Goal: Task Accomplishment & Management: Complete application form

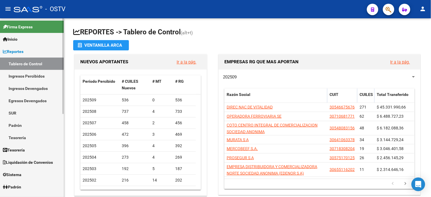
scroll to position [127, 0]
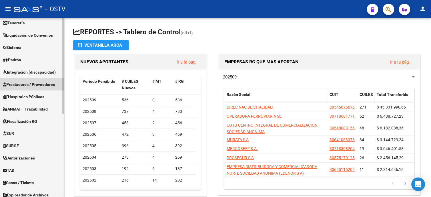
click at [30, 82] on span "Prestadores / Proveedores" at bounding box center [29, 84] width 52 height 6
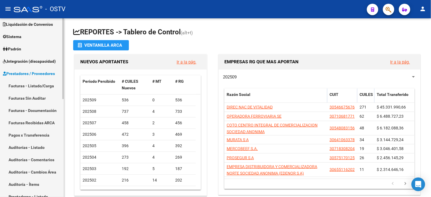
scroll to position [41, 0]
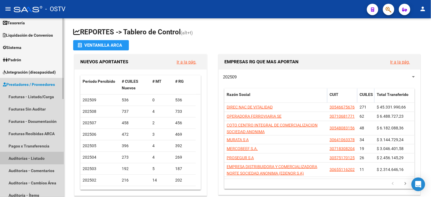
click at [22, 156] on link "Auditorías - Listado" at bounding box center [32, 158] width 64 height 12
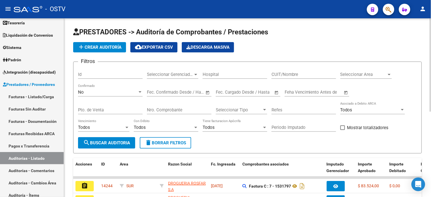
scroll to position [32, 0]
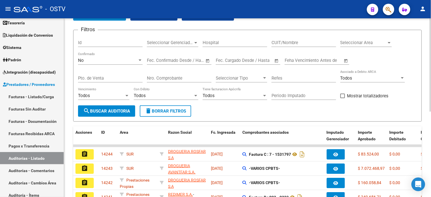
click at [185, 79] on input "Nro. Comprobante" at bounding box center [179, 77] width 65 height 5
type input "116"
click at [116, 59] on div "No" at bounding box center [107, 60] width 59 height 5
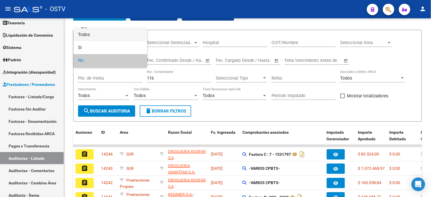
click at [116, 33] on span "Todos" at bounding box center [110, 34] width 65 height 13
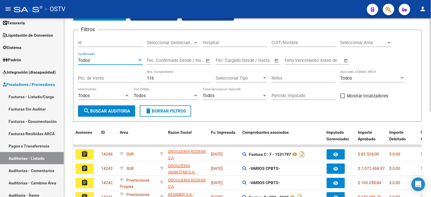
click at [112, 108] on span "search Buscar Auditoria" at bounding box center [106, 110] width 47 height 5
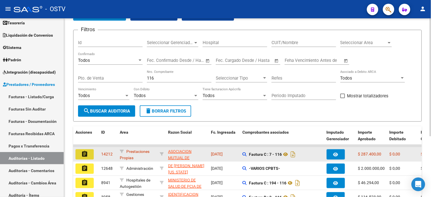
click at [86, 153] on mat-icon "assignment" at bounding box center [84, 153] width 7 height 7
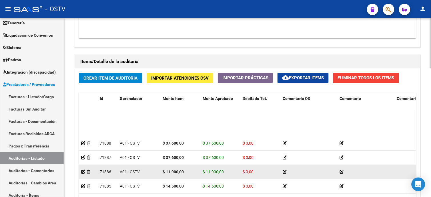
scroll to position [87, 0]
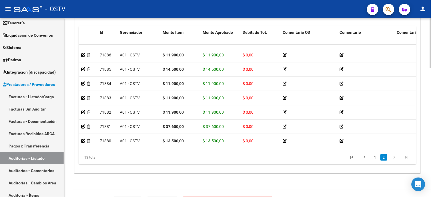
click at [431, 151] on html "menu - OSTV person Firma Express Inicio Calendario SSS Instructivos Contacto OS…" at bounding box center [215, 98] width 431 height 197
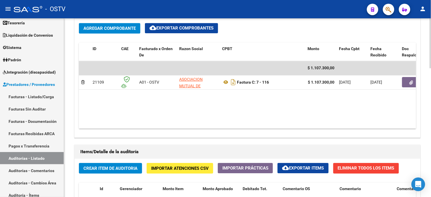
scroll to position [288, 0]
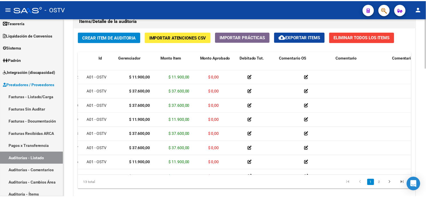
scroll to position [0, 0]
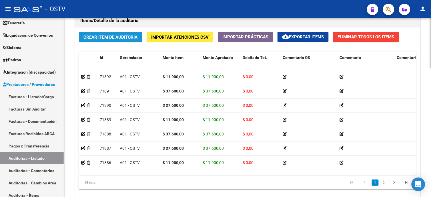
click at [123, 37] on span "Crear Item de Auditoria" at bounding box center [110, 37] width 54 height 5
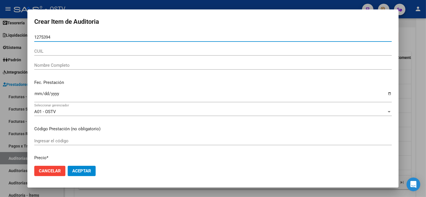
type input "12753945"
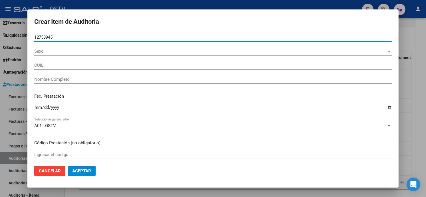
type input "27127539451"
type input "LACANNA SILVIA MONICA"
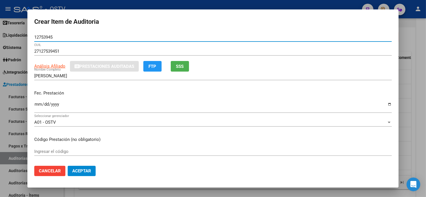
type input "12753945"
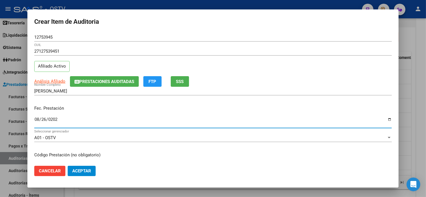
type input "2025-08-26"
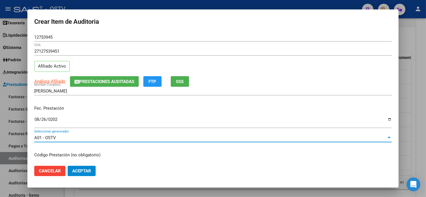
scroll to position [69, 0]
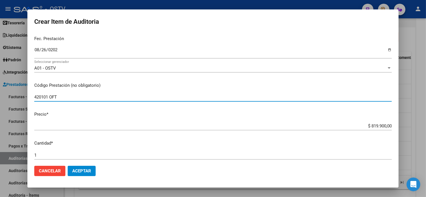
type input "420101 OFT"
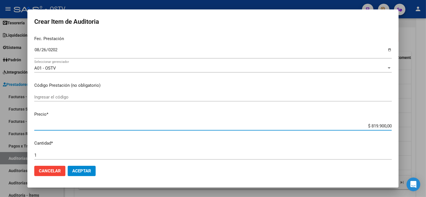
type input "$ 0,01"
type input "$ 0,11"
type input "$ 1,19"
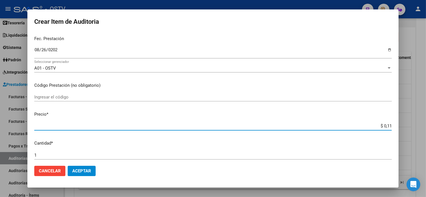
type input "$ 1,19"
type input "$ 11,90"
type input "$ 119,00"
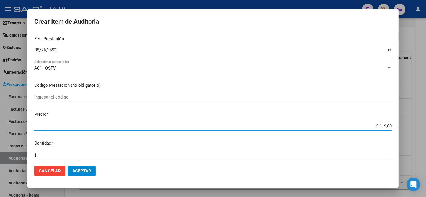
type input "$ 1.190,00"
type input "$ 11.900,00"
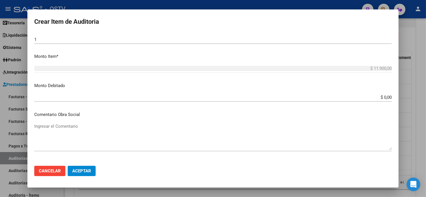
scroll to position [362, 0]
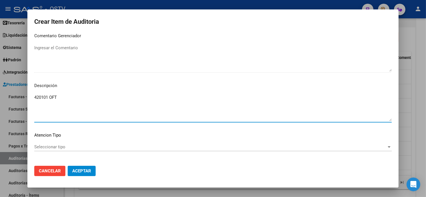
type textarea "420101 OFT"
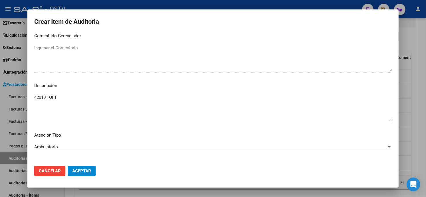
scroll to position [387, 0]
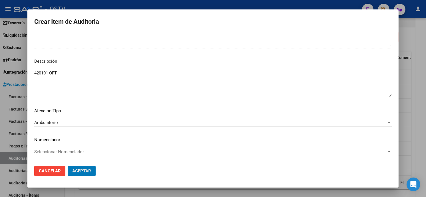
click at [68, 165] on button "Aceptar" at bounding box center [82, 170] width 28 height 10
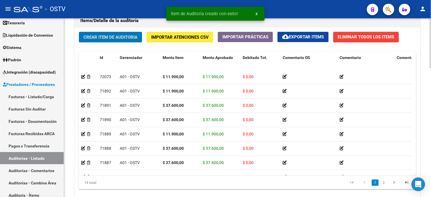
click at [98, 36] on span "Crear Item de Auditoria" at bounding box center [110, 37] width 54 height 5
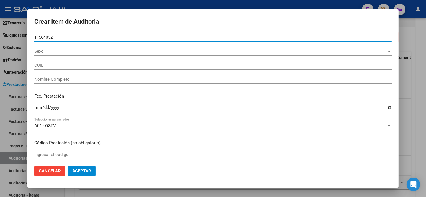
type input "11564052"
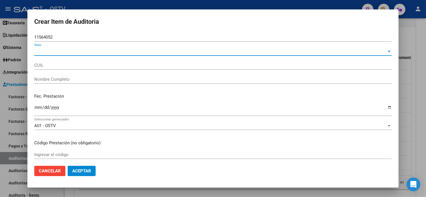
type input "20115640527"
type input "GENTILE JUAN CARLOS"
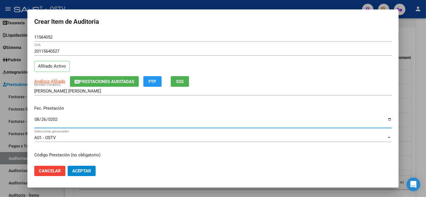
type input "2025-08-26"
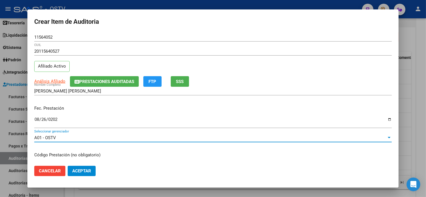
scroll to position [69, 0]
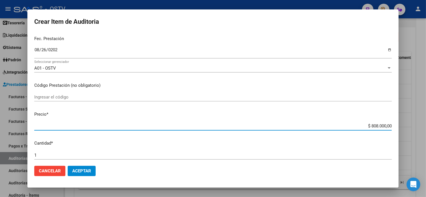
type input "$ 0,01"
type input "$ 0,11"
type input "$ 1,19"
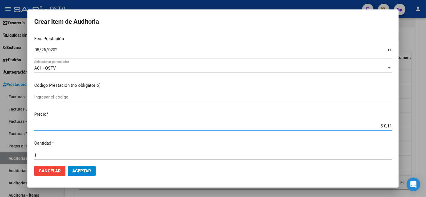
type input "$ 1,19"
type input "$ 11,90"
type input "$ 119,00"
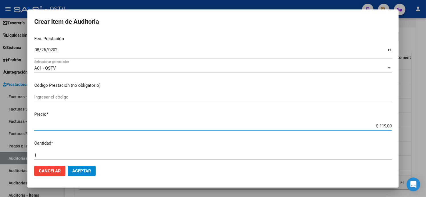
type input "$ 1.190,00"
type input "$ 11.900,00"
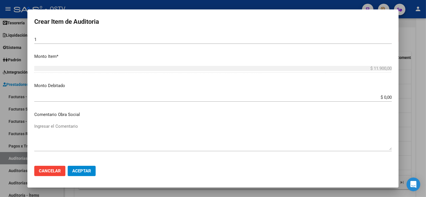
scroll to position [362, 0]
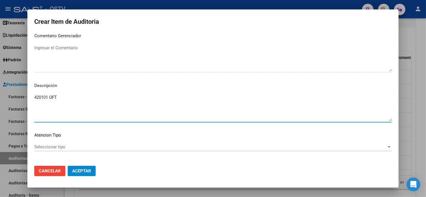
type textarea "420101 OFT"
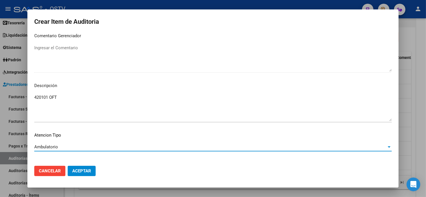
scroll to position [387, 0]
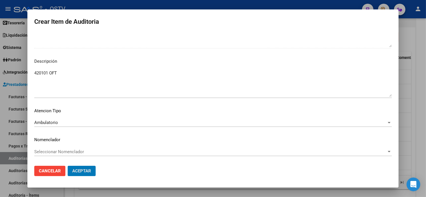
click at [68, 165] on button "Aceptar" at bounding box center [82, 170] width 28 height 10
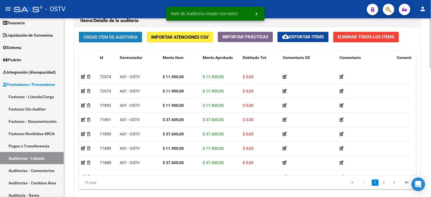
click at [101, 39] on span "Crear Item de Auditoria" at bounding box center [110, 37] width 54 height 5
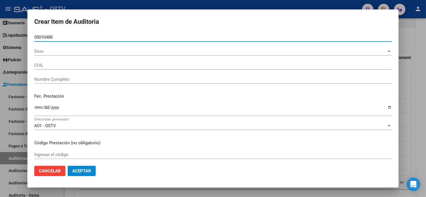
type input "05010488"
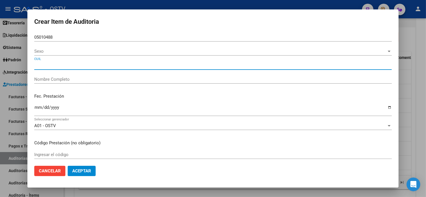
type input "HEREDIA LEONOR AMELIA"
type input "27050104880"
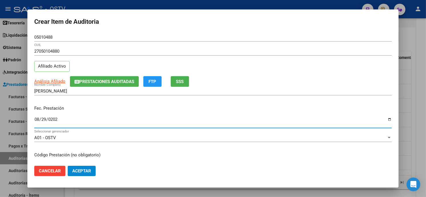
type input "2025-08-29"
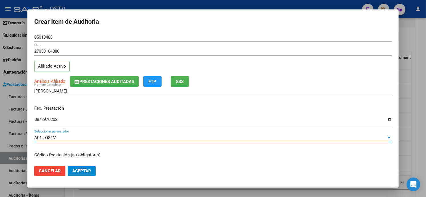
scroll to position [69, 0]
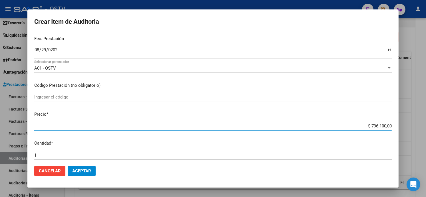
type input "$ 0,03"
type input "$ 0,37"
type input "$ 3,76"
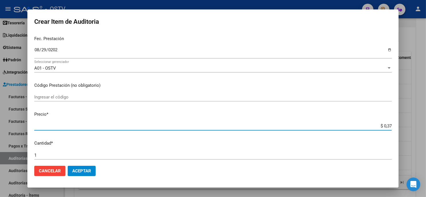
type input "$ 3,76"
type input "$ 37,60"
type input "$ 376,00"
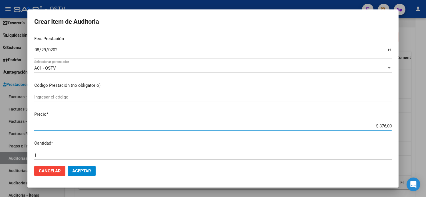
type input "$ 3.760,00"
type input "$ 37.600,00"
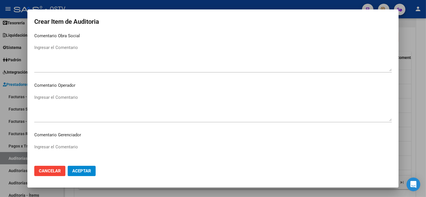
scroll to position [362, 0]
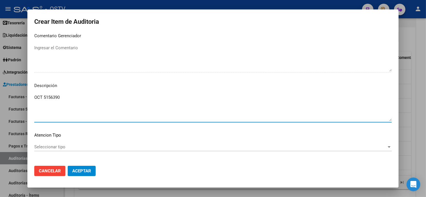
type textarea "OCT 5156390"
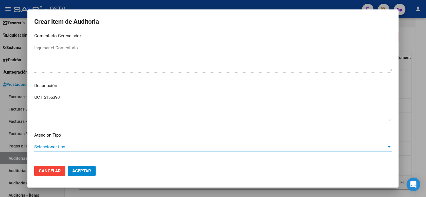
scroll to position [387, 0]
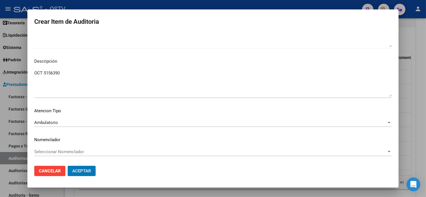
click at [68, 165] on button "Aceptar" at bounding box center [82, 170] width 28 height 10
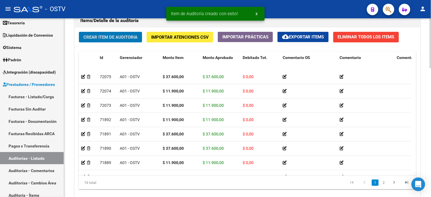
click at [126, 35] on span "Crear Item de Auditoria" at bounding box center [110, 37] width 54 height 5
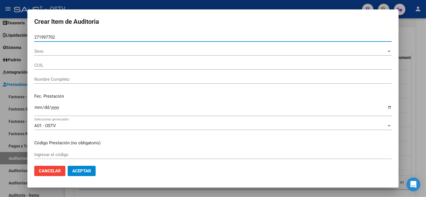
type input "27199770"
type input "20271997702"
type input "IGLESIAS GONZALEZ PABLO NAZARE"
type input "27199770"
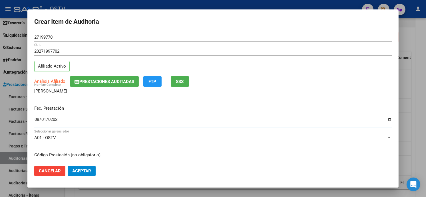
type input "2025-08-01"
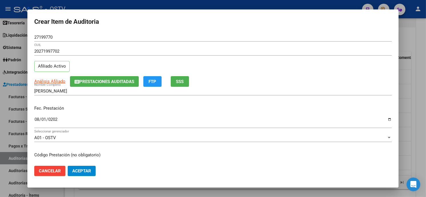
scroll to position [69, 0]
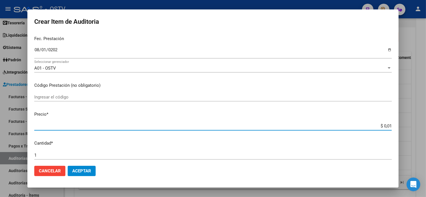
type input "$ 0,17"
type input "$ 1,70"
type input "$ 17,00"
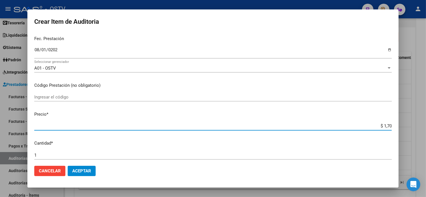
type input "$ 17,00"
type input "$ 170,00"
type input "$ 1.700,00"
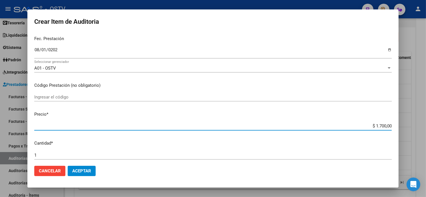
type input "$ 17.000,00"
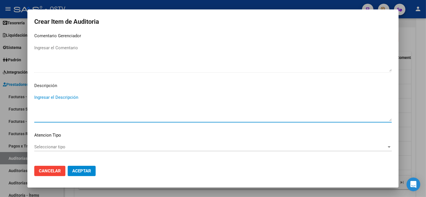
scroll to position [263, 0]
type textarea "4"
type textarea "420101 Odonto"
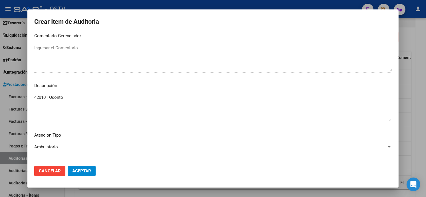
scroll to position [387, 0]
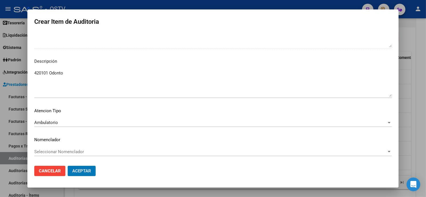
click at [68, 165] on button "Aceptar" at bounding box center [82, 170] width 28 height 10
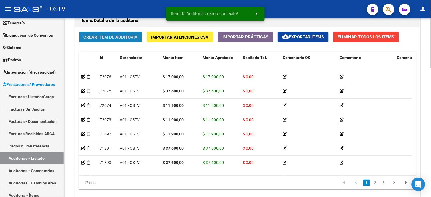
click at [100, 41] on button "Crear Item de Auditoria" at bounding box center [110, 37] width 63 height 11
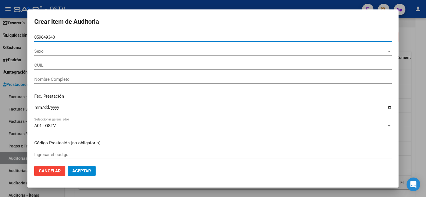
type input "05964934"
type input "27059649340"
type input "[PERSON_NAME]"
type input "05964934"
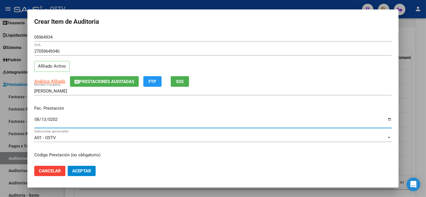
type input "2025-08-13"
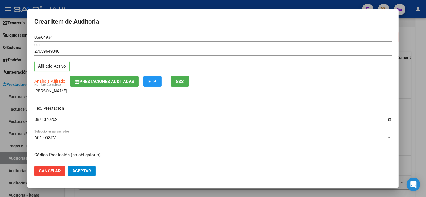
scroll to position [69, 0]
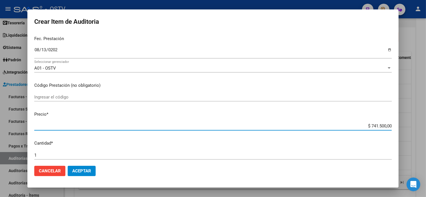
type input "$ 0,06"
type input "$ 0,60"
type input "$ 6,00"
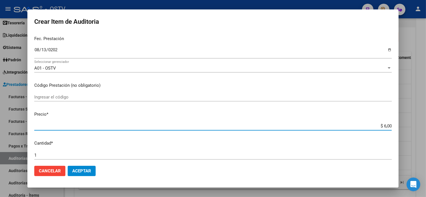
type input "$ 6,00"
type input "$ 60,00"
type input "$ 600,00"
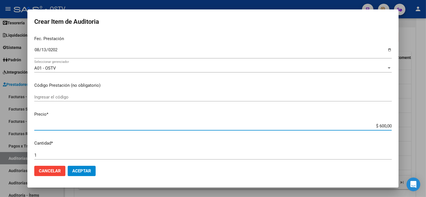
type input "$ 6.000,00"
type input "$ 60.000,00"
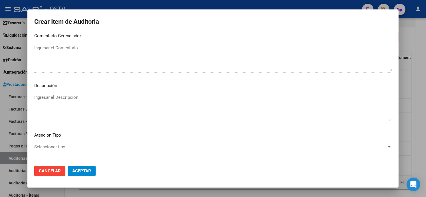
scroll to position [387, 0]
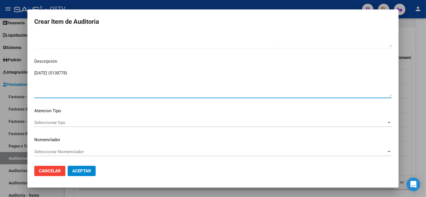
type textarea "02-06-2025 (5138778)"
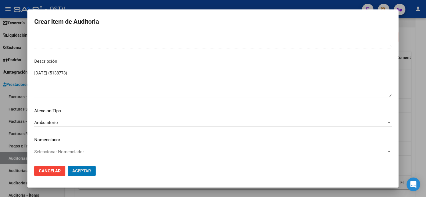
click at [68, 165] on button "Aceptar" at bounding box center [82, 170] width 28 height 10
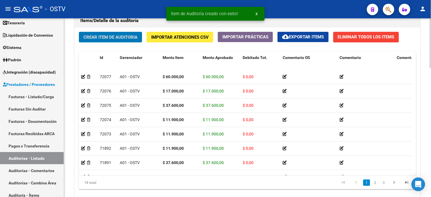
click at [107, 35] on span "Crear Item de Auditoria" at bounding box center [110, 36] width 54 height 5
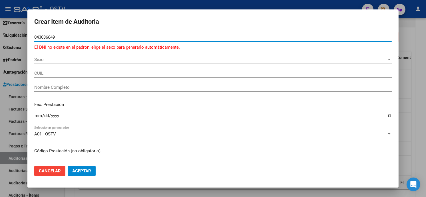
type input "43036649"
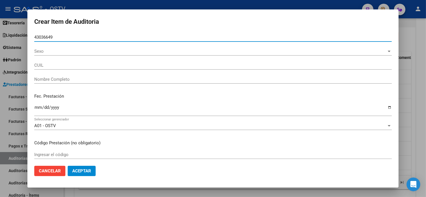
type input "20430366492"
type input "INGA OCTAVIO EXEQUIEL"
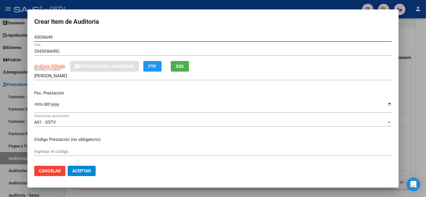
type input "43036649"
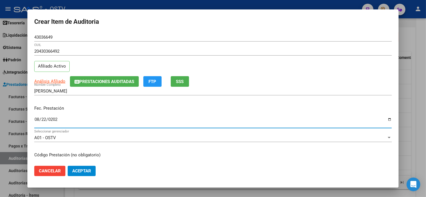
type input "2025-08-22"
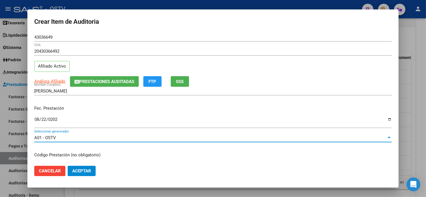
scroll to position [69, 0]
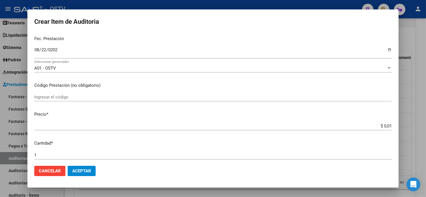
type input "$ 0,17"
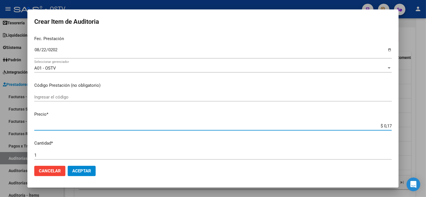
type input "$ 1,70"
type input "$ 17,00"
type input "$ 170,00"
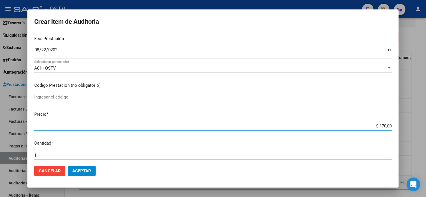
type input "$ 170,00"
type input "$ 1.700,00"
type input "$ 17.000,00"
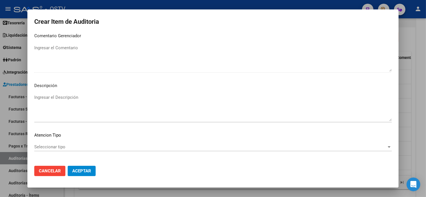
scroll to position [387, 0]
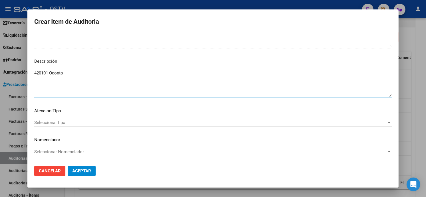
type textarea "420101 Odonto"
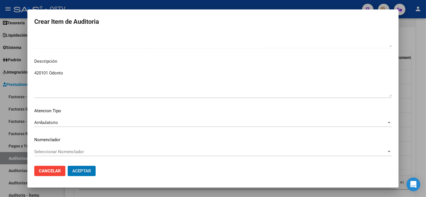
click at [68, 165] on button "Aceptar" at bounding box center [82, 170] width 28 height 10
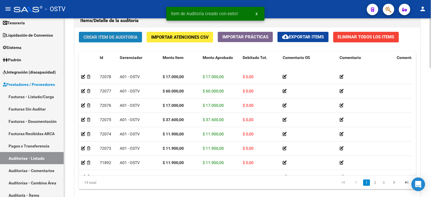
click at [133, 37] on span "Crear Item de Auditoria" at bounding box center [110, 37] width 54 height 5
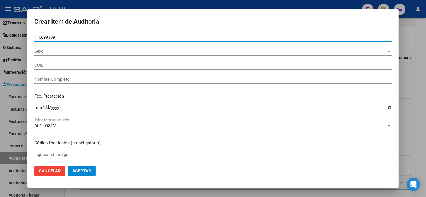
type input "41069930"
type input "27410699309"
type input "[PERSON_NAME]"
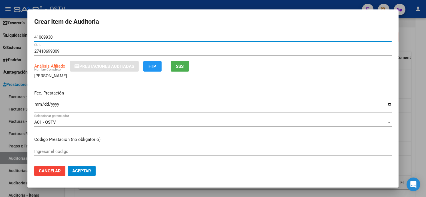
type input "41069930"
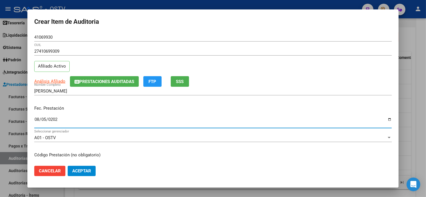
type input "2025-08-05"
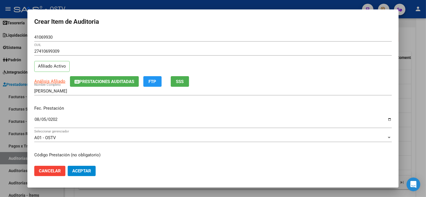
scroll to position [69, 0]
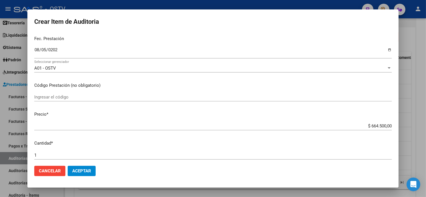
type input "$ 0,01"
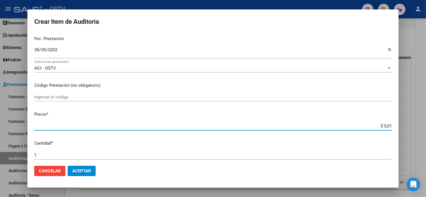
type input "$ 0,17"
type input "$ 1,70"
type input "$ 17,00"
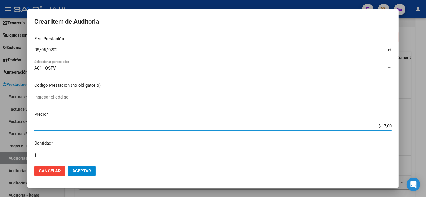
type input "$ 17,00"
type input "$ 170,00"
type input "$ 1.700,00"
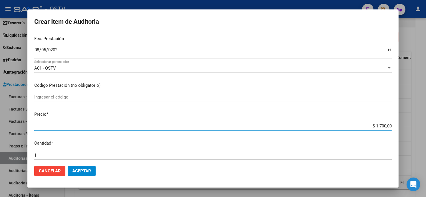
type input "$ 17.000,00"
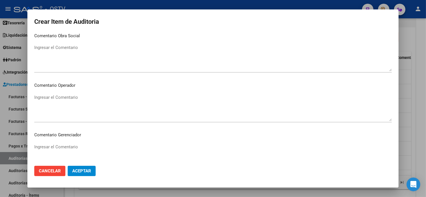
scroll to position [362, 0]
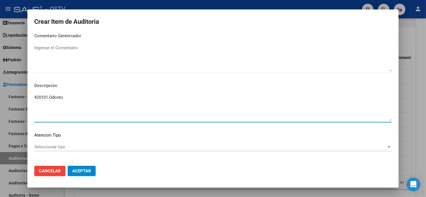
type textarea "420101 Odonto"
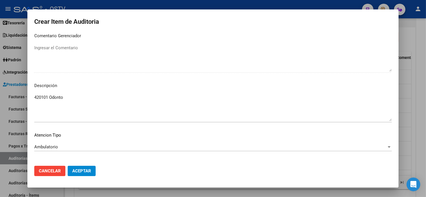
scroll to position [387, 0]
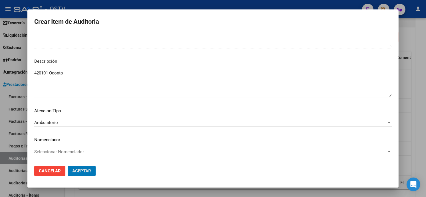
click at [68, 165] on button "Aceptar" at bounding box center [82, 170] width 28 height 10
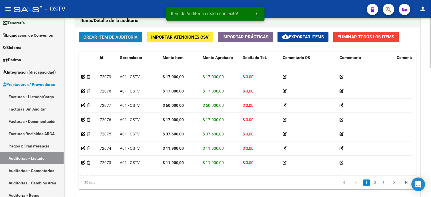
click at [127, 39] on span "Crear Item de Auditoria" at bounding box center [110, 37] width 54 height 5
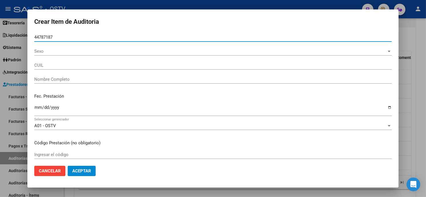
type input "44787187"
type input "20447871875"
type input "COMMIDARI MANUEL FABIAN"
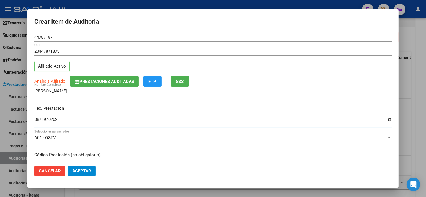
type input "2025-08-19"
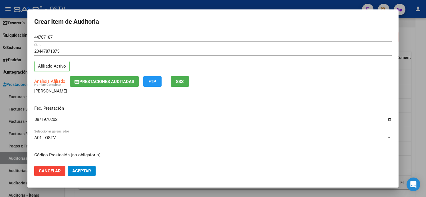
scroll to position [69, 0]
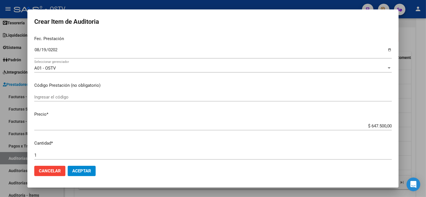
type input "$ 0,01"
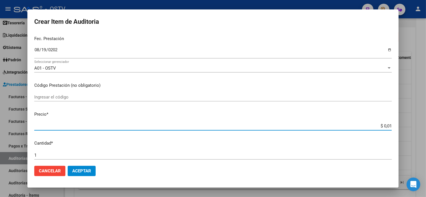
type input "$ 0,17"
type input "$ 1,70"
type input "$ 17,00"
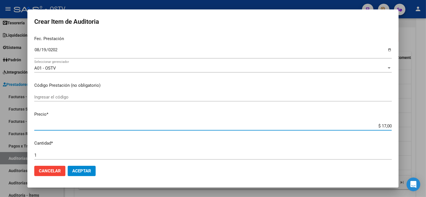
type input "$ 17,00"
type input "$ 170,00"
type input "$ 1.700,00"
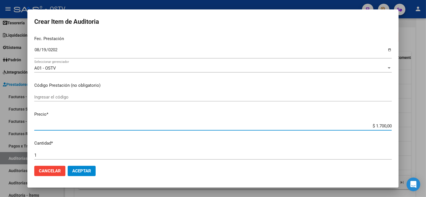
type input "$ 17.000,00"
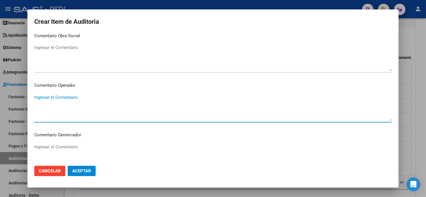
scroll to position [362, 0]
type textarea "420101 Odonto"
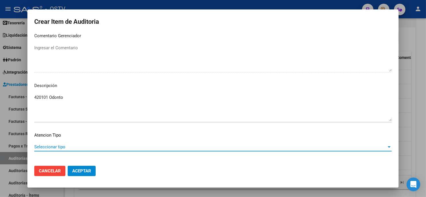
scroll to position [387, 0]
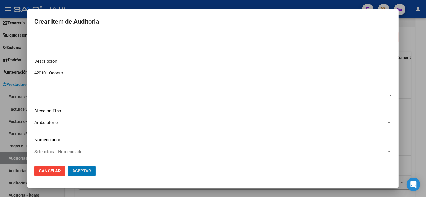
click at [68, 165] on button "Aceptar" at bounding box center [82, 170] width 28 height 10
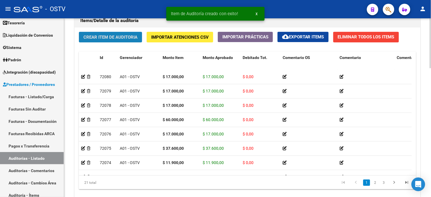
click at [111, 39] on span "Crear Item de Auditoria" at bounding box center [110, 37] width 54 height 5
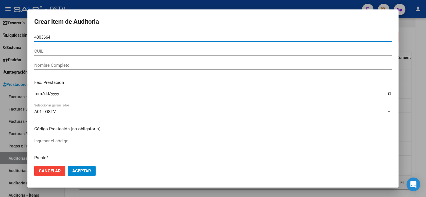
type input "43036649"
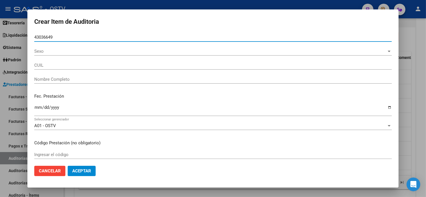
type input "20430366492"
type input "INGA OCTAVIO EXEQUIEL"
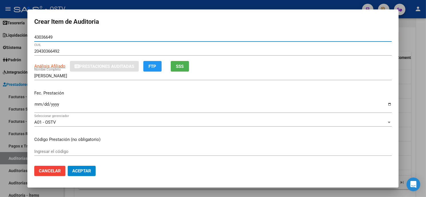
type input "43036649"
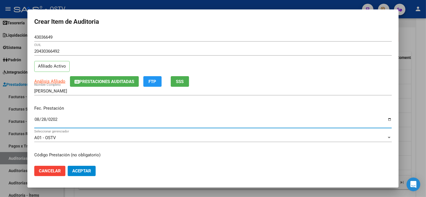
type input "2025-08-28"
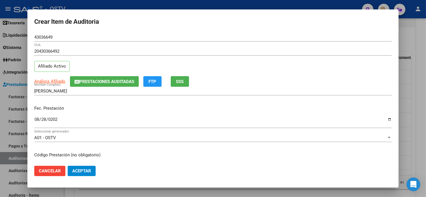
scroll to position [69, 0]
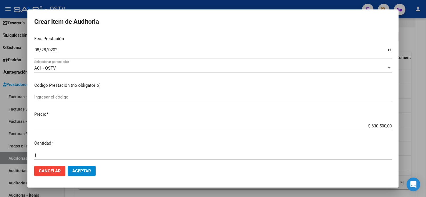
click at [136, 94] on input "Ingresar el código" at bounding box center [213, 96] width 358 height 5
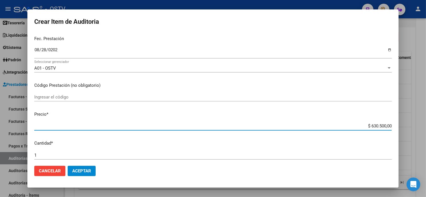
type input "$ 0,01"
type input "$ 0,17"
type input "$ 1,70"
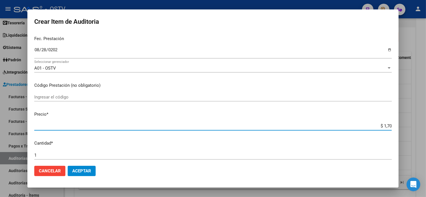
type input "$ 1,70"
type input "$ 17,00"
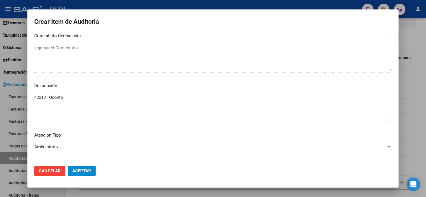
scroll to position [387, 0]
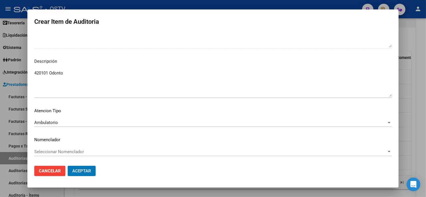
click at [68, 165] on button "Aceptar" at bounding box center [82, 170] width 28 height 10
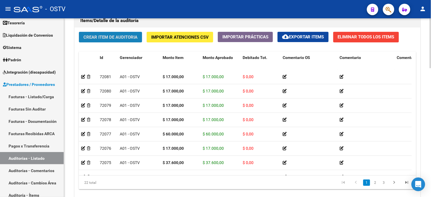
click at [98, 35] on span "Crear Item de Auditoria" at bounding box center [110, 37] width 54 height 5
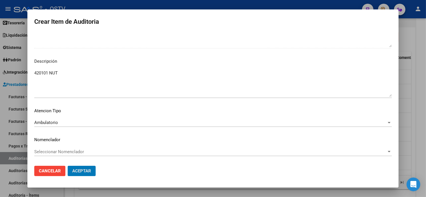
click at [68, 165] on button "Aceptar" at bounding box center [82, 170] width 28 height 10
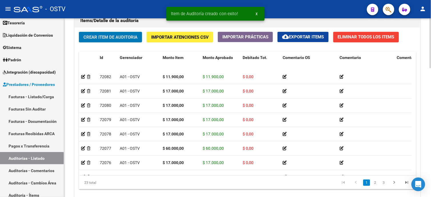
click at [92, 38] on span "Crear Item de Auditoria" at bounding box center [110, 37] width 54 height 5
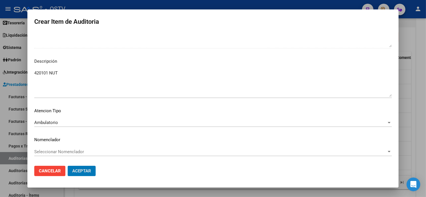
click at [68, 165] on button "Aceptar" at bounding box center [82, 170] width 28 height 10
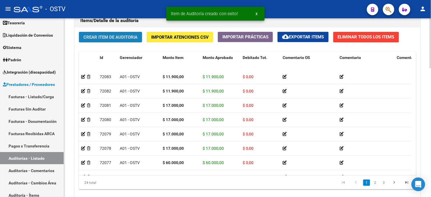
click at [110, 39] on span "Crear Item de Auditoria" at bounding box center [110, 37] width 54 height 5
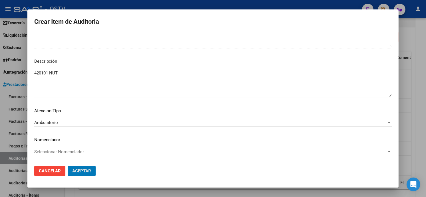
click at [68, 165] on button "Aceptar" at bounding box center [82, 170] width 28 height 10
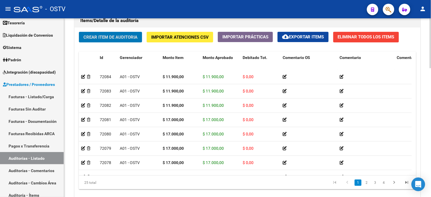
click at [133, 38] on span "Crear Item de Auditoria" at bounding box center [110, 37] width 54 height 5
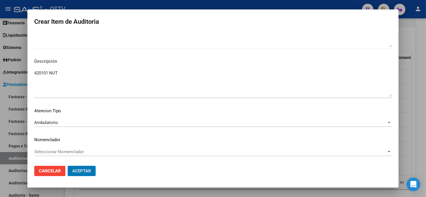
click at [68, 165] on button "Aceptar" at bounding box center [82, 170] width 28 height 10
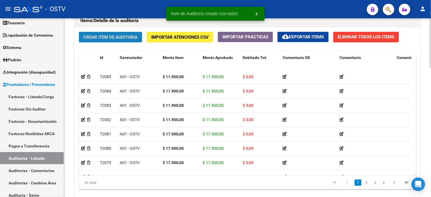
click at [114, 33] on button "Crear Item de Auditoria" at bounding box center [110, 37] width 63 height 11
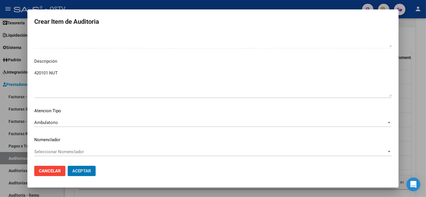
click at [68, 165] on button "Aceptar" at bounding box center [82, 170] width 28 height 10
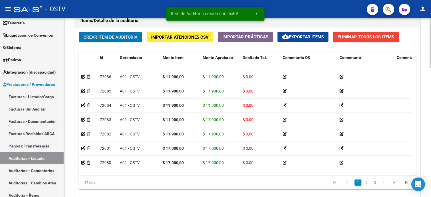
click at [107, 39] on span "Crear Item de Auditoria" at bounding box center [110, 37] width 54 height 5
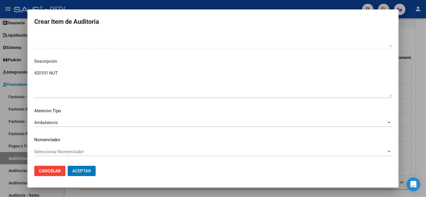
click at [68, 165] on button "Aceptar" at bounding box center [82, 170] width 28 height 10
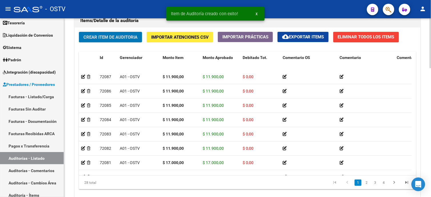
click at [131, 35] on span "Crear Item de Auditoria" at bounding box center [110, 37] width 54 height 5
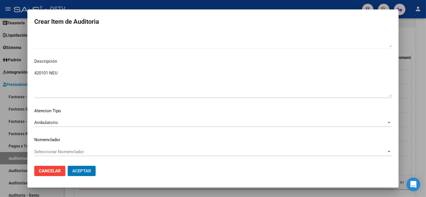
click at [68, 165] on button "Aceptar" at bounding box center [82, 170] width 28 height 10
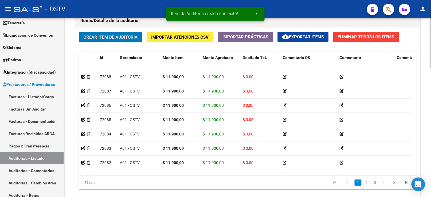
click at [119, 32] on div "Crear Item de Auditoria Importar Atenciones CSV Importar Prácticas cloud_downlo…" at bounding box center [248, 112] width 346 height 171
click at [119, 35] on span "Crear Item de Auditoria" at bounding box center [110, 37] width 54 height 5
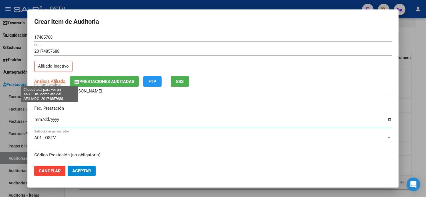
click at [47, 79] on span "Análisis Afiliado" at bounding box center [49, 81] width 31 height 5
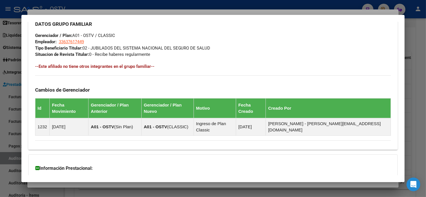
scroll to position [317, 0]
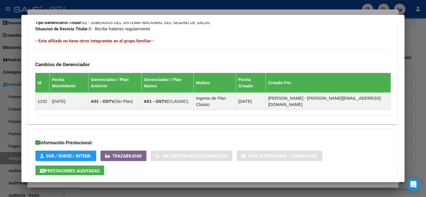
click at [422, 150] on div at bounding box center [213, 98] width 426 height 197
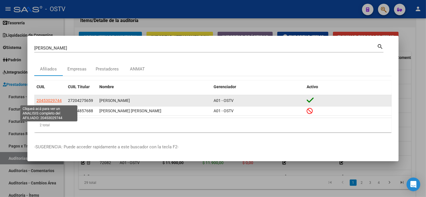
click at [49, 100] on span "20453029744" at bounding box center [49, 100] width 25 height 5
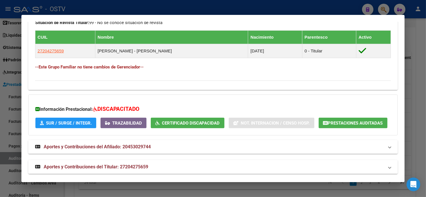
drag, startPoint x: 61, startPoint y: 51, endPoint x: 18, endPoint y: 55, distance: 43.9
click at [18, 55] on div "penenti Buscar (apellido, dni, cuil, nro traspaso, cuit, obra social) search Af…" at bounding box center [213, 98] width 426 height 197
copy div "Análisis Afiliado - CUIL: 20453029744 DATOS PADRÓN ÁGIL: PENENTI DANTE LAUTARO …"
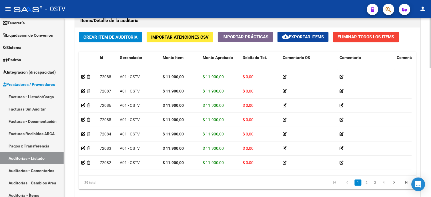
click at [124, 39] on span "Crear Item de Auditoria" at bounding box center [110, 37] width 54 height 5
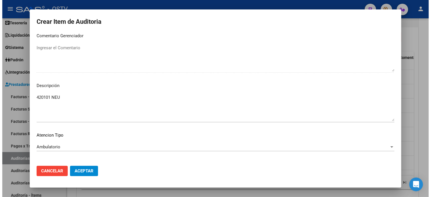
scroll to position [387, 0]
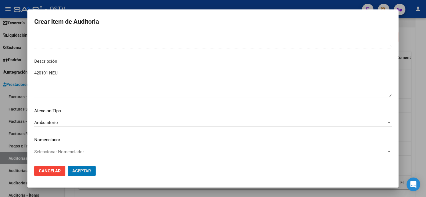
click at [68, 165] on button "Aceptar" at bounding box center [82, 170] width 28 height 10
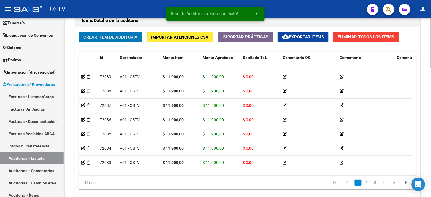
click at [107, 39] on span "Crear Item de Auditoria" at bounding box center [110, 37] width 54 height 5
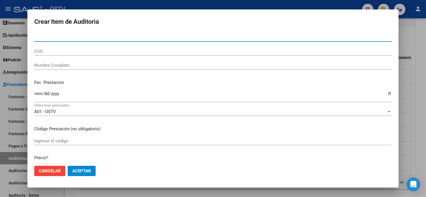
click at [68, 165] on button "Aceptar" at bounding box center [82, 170] width 28 height 10
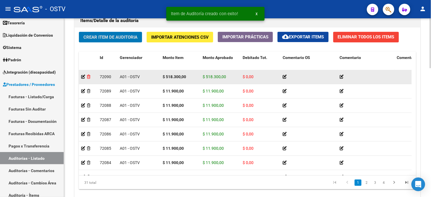
click at [88, 79] on icon at bounding box center [88, 77] width 3 height 4
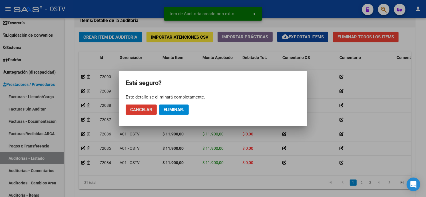
click at [179, 110] on span "Eliminar." at bounding box center [174, 109] width 21 height 5
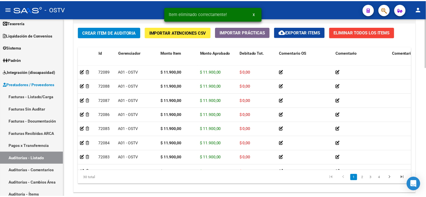
scroll to position [422, 0]
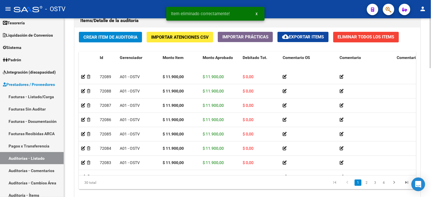
click at [116, 35] on span "Crear Item de Auditoria" at bounding box center [110, 37] width 54 height 5
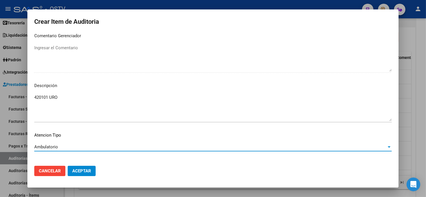
scroll to position [387, 0]
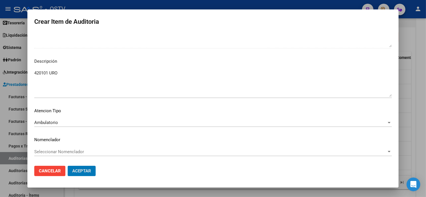
click at [68, 165] on button "Aceptar" at bounding box center [82, 170] width 28 height 10
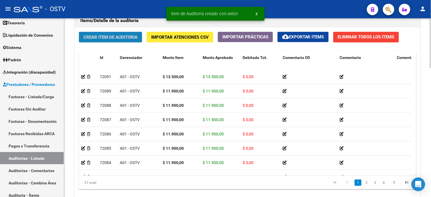
click at [123, 38] on span "Crear Item de Auditoria" at bounding box center [110, 37] width 54 height 5
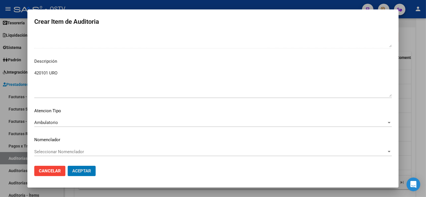
click at [68, 165] on button "Aceptar" at bounding box center [82, 170] width 28 height 10
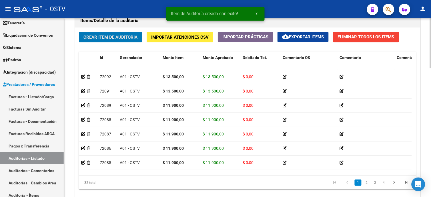
click at [116, 39] on span "Crear Item de Auditoria" at bounding box center [110, 37] width 54 height 5
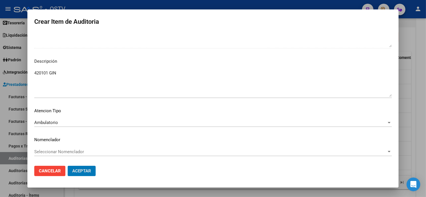
click at [68, 165] on button "Aceptar" at bounding box center [82, 170] width 28 height 10
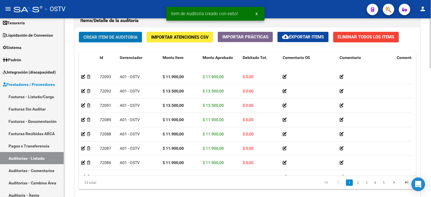
click at [101, 40] on button "Crear Item de Auditoria" at bounding box center [110, 37] width 63 height 11
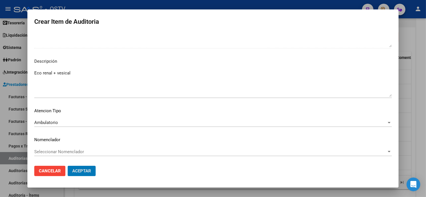
click at [68, 165] on button "Aceptar" at bounding box center [82, 170] width 28 height 10
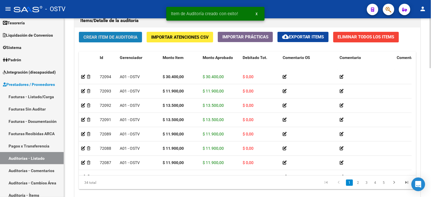
click at [122, 34] on button "Crear Item de Auditoria" at bounding box center [110, 37] width 63 height 11
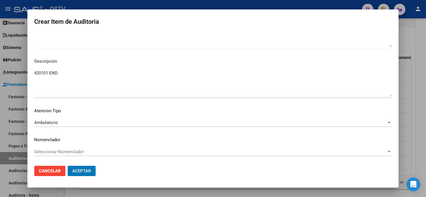
click at [68, 165] on button "Aceptar" at bounding box center [82, 170] width 28 height 10
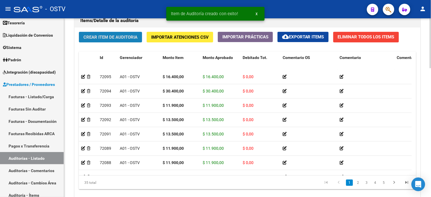
click at [110, 35] on span "Crear Item de Auditoria" at bounding box center [110, 37] width 54 height 5
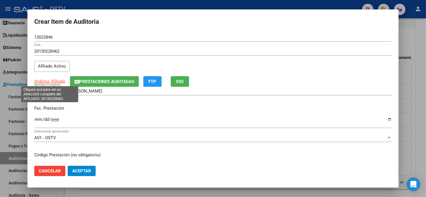
click at [47, 81] on span "Análisis Afiliado" at bounding box center [49, 81] width 31 height 5
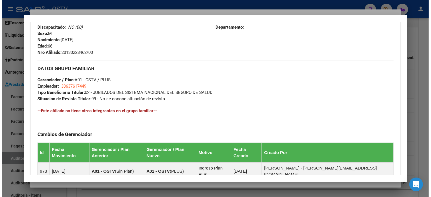
scroll to position [249, 0]
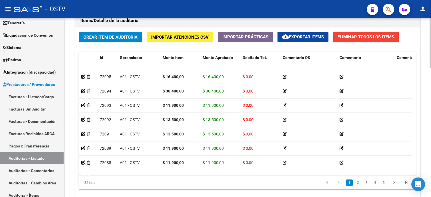
click at [431, 106] on html "menu - OSTV person Firma Express Inicio Calendario SSS Instructivos Contacto OS…" at bounding box center [215, 98] width 431 height 197
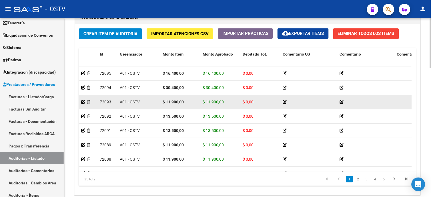
scroll to position [433, 0]
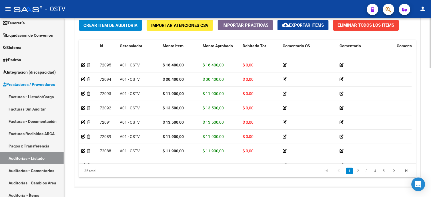
click at [415, 118] on div "Id Gerenciador Monto Item Monto Aprobado Debitado Tot. Comentario OS Comentario…" at bounding box center [247, 109] width 337 height 138
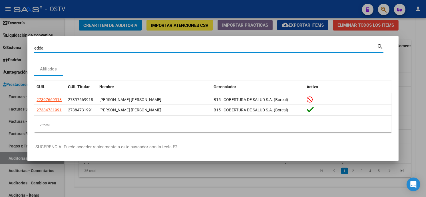
drag, startPoint x: 15, startPoint y: 46, endPoint x: 0, endPoint y: 41, distance: 16.1
click at [0, 50] on html "menu - OSTV person Firma Express Inicio Calendario SSS Instructivos Contacto OS…" at bounding box center [213, 98] width 426 height 197
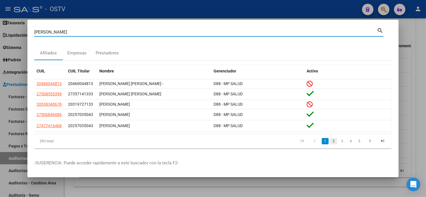
click at [333, 141] on link "2" at bounding box center [334, 141] width 7 height 6
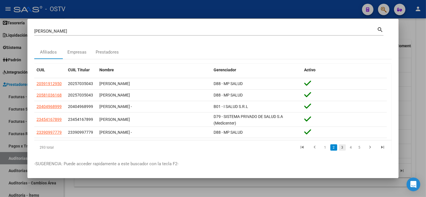
click at [339, 148] on link "3" at bounding box center [342, 147] width 7 height 6
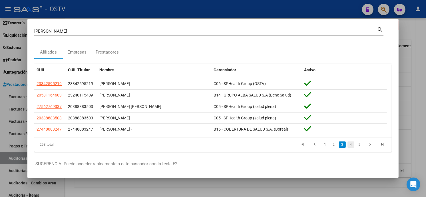
click at [348, 147] on link "4" at bounding box center [351, 144] width 7 height 6
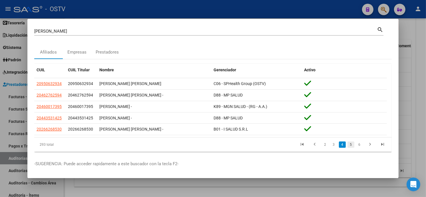
click at [348, 146] on link "5" at bounding box center [351, 144] width 7 height 6
click at [348, 146] on link "6" at bounding box center [351, 144] width 7 height 6
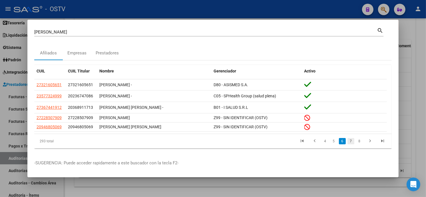
click at [350, 142] on link "7" at bounding box center [351, 141] width 7 height 6
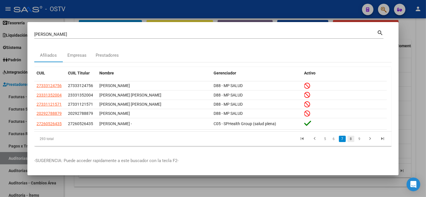
click at [351, 139] on link "8" at bounding box center [351, 138] width 7 height 6
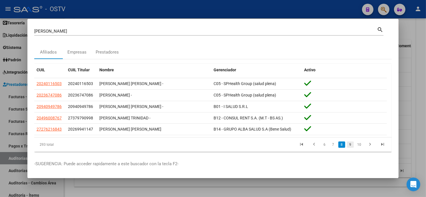
click at [348, 145] on link "9" at bounding box center [350, 144] width 7 height 6
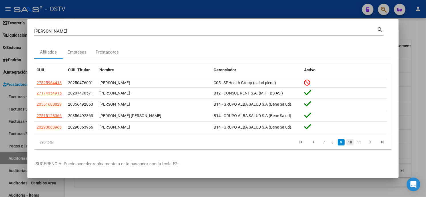
click at [347, 145] on link "10" at bounding box center [350, 142] width 7 height 6
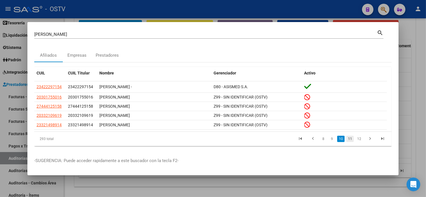
click at [350, 140] on link "11" at bounding box center [350, 138] width 7 height 6
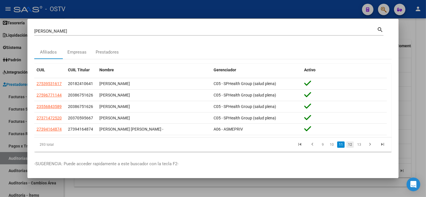
click at [347, 146] on link "12" at bounding box center [350, 144] width 7 height 6
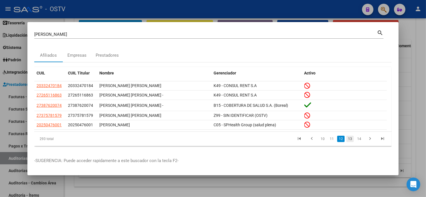
click at [352, 139] on link "13" at bounding box center [350, 138] width 7 height 6
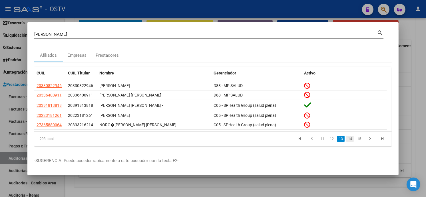
click at [352, 139] on link "14" at bounding box center [350, 138] width 7 height 6
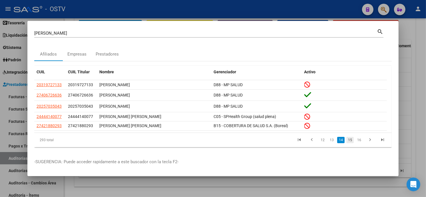
click at [349, 141] on link "15" at bounding box center [350, 140] width 7 height 6
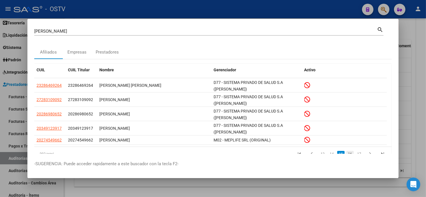
click at [347, 153] on link "16" at bounding box center [350, 154] width 7 height 6
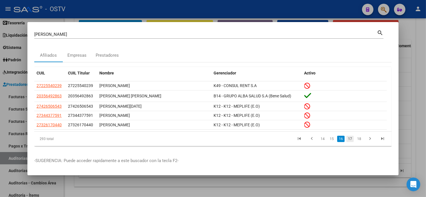
click at [351, 138] on link "17" at bounding box center [350, 138] width 7 height 6
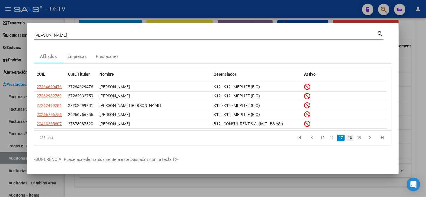
click at [350, 139] on link "18" at bounding box center [350, 137] width 7 height 6
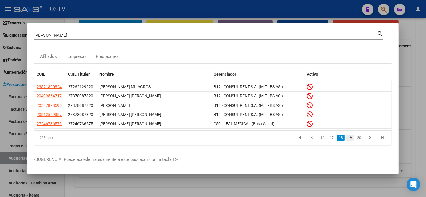
click at [350, 139] on link "19" at bounding box center [350, 137] width 7 height 6
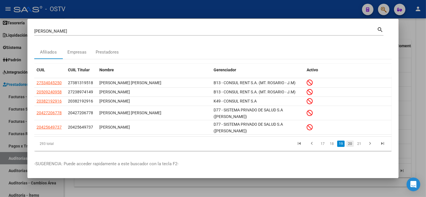
click at [347, 144] on link "20" at bounding box center [350, 143] width 7 height 6
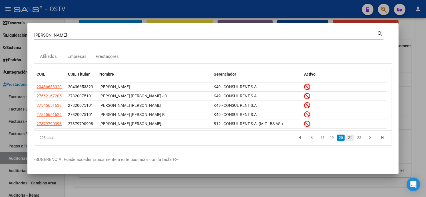
click at [350, 139] on link "21" at bounding box center [350, 137] width 7 height 6
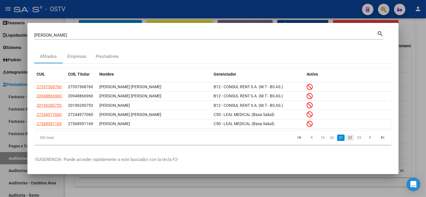
click at [350, 139] on link "22" at bounding box center [350, 137] width 7 height 6
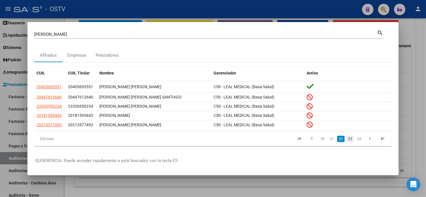
click at [351, 140] on link "23" at bounding box center [350, 138] width 7 height 6
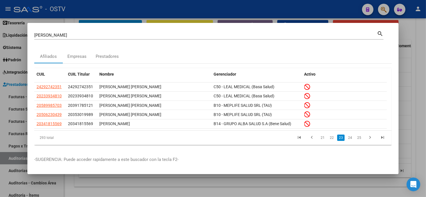
click at [351, 140] on link "24" at bounding box center [350, 137] width 7 height 6
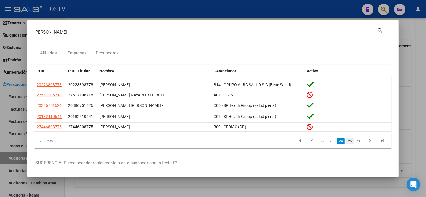
click at [352, 141] on link "25" at bounding box center [350, 141] width 7 height 6
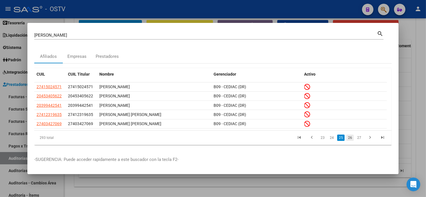
click at [352, 139] on link "26" at bounding box center [350, 137] width 7 height 6
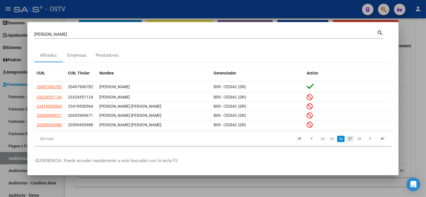
click at [350, 141] on link "27" at bounding box center [350, 138] width 7 height 6
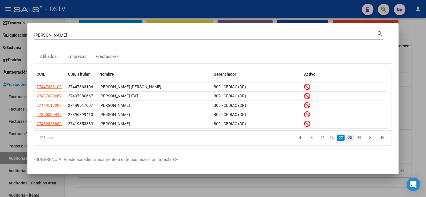
click at [353, 139] on link "28" at bounding box center [350, 137] width 7 height 6
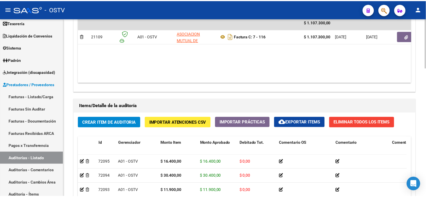
scroll to position [275, 0]
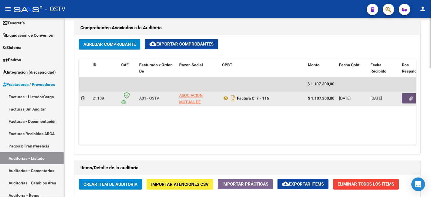
click at [411, 98] on icon "button" at bounding box center [411, 98] width 4 height 4
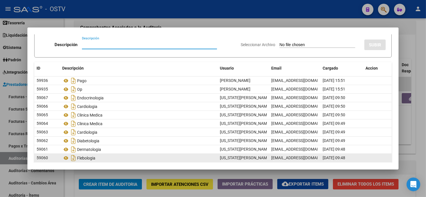
scroll to position [41, 0]
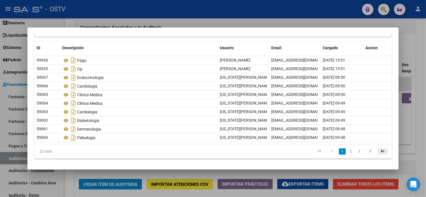
click at [379, 150] on icon "go to last page" at bounding box center [382, 151] width 7 height 7
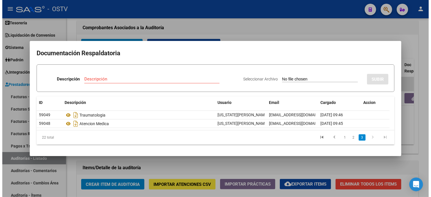
scroll to position [0, 0]
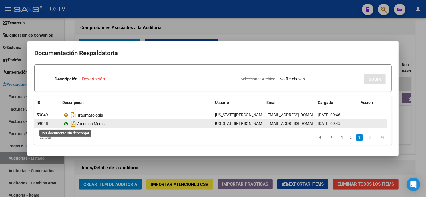
click at [67, 123] on icon at bounding box center [65, 123] width 7 height 7
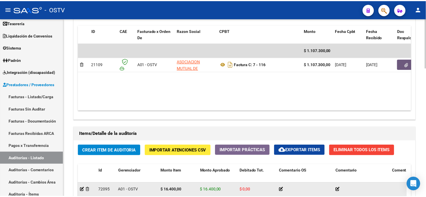
scroll to position [370, 0]
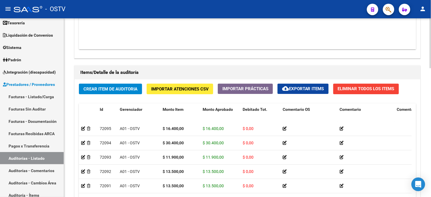
click at [119, 90] on span "Crear Item de Auditoria" at bounding box center [110, 88] width 54 height 5
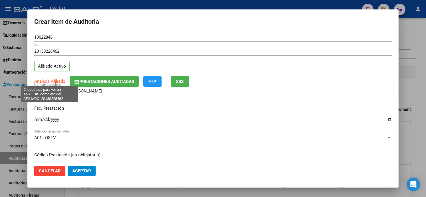
click at [52, 81] on span "Análisis Afiliado" at bounding box center [49, 81] width 31 height 5
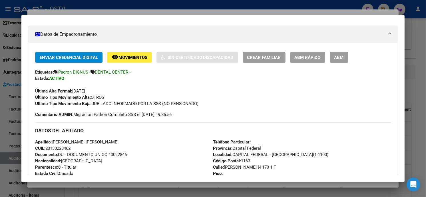
scroll to position [95, 0]
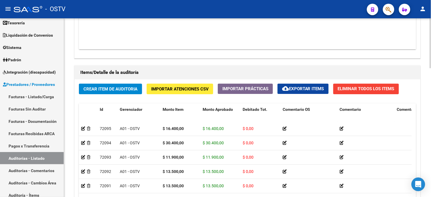
click at [131, 91] on span "Crear Item de Auditoria" at bounding box center [110, 88] width 54 height 5
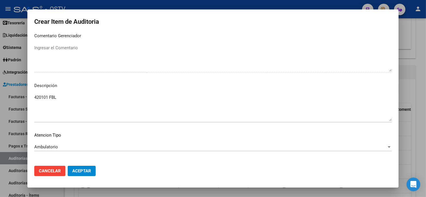
scroll to position [387, 0]
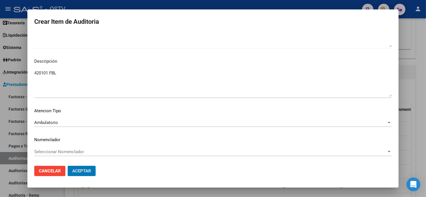
click at [68, 165] on button "Aceptar" at bounding box center [82, 170] width 28 height 10
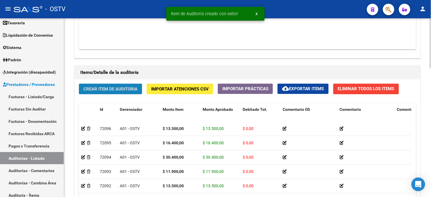
click at [119, 89] on span "Crear Item de Auditoria" at bounding box center [110, 88] width 54 height 5
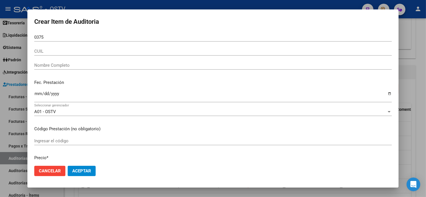
click at [75, 36] on input "0375" at bounding box center [213, 37] width 358 height 5
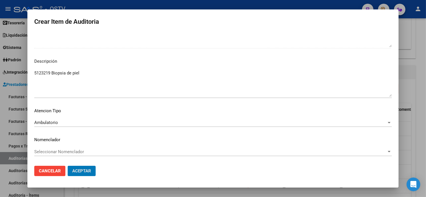
click at [68, 165] on button "Aceptar" at bounding box center [82, 170] width 28 height 10
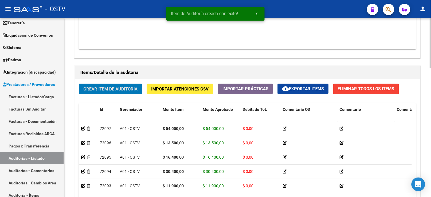
click at [116, 85] on button "Crear Item de Auditoria" at bounding box center [110, 88] width 63 height 11
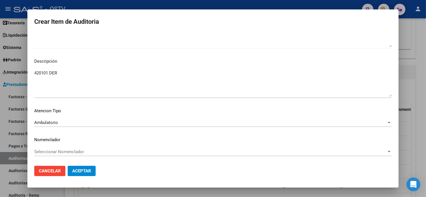
scroll to position [0, 0]
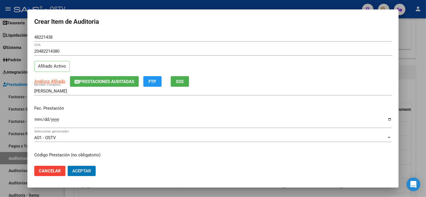
click at [68, 165] on button "Aceptar" at bounding box center [82, 170] width 28 height 10
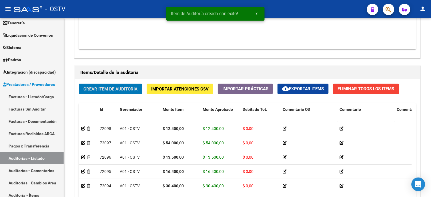
click at [129, 87] on span "Crear Item de Auditoria" at bounding box center [110, 88] width 54 height 5
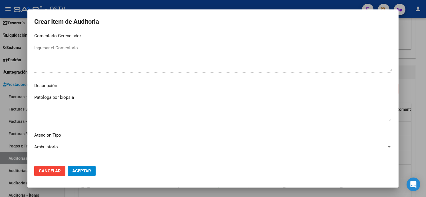
scroll to position [387, 0]
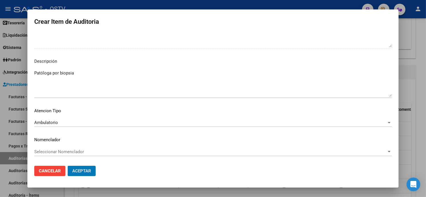
click at [68, 165] on button "Aceptar" at bounding box center [82, 170] width 28 height 10
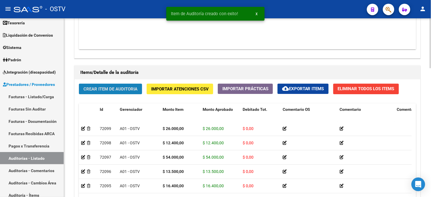
click at [107, 91] on span "Crear Item de Auditoria" at bounding box center [110, 88] width 54 height 5
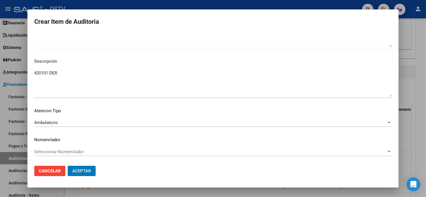
click at [68, 165] on button "Aceptar" at bounding box center [82, 170] width 28 height 10
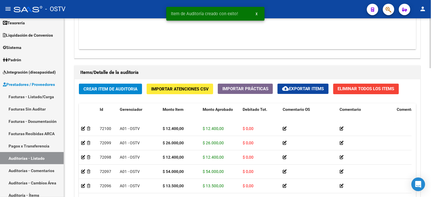
click at [130, 82] on div "Crear Item de Auditoria Importar Atenciones CSV Importar Prácticas cloud_downlo…" at bounding box center [248, 164] width 346 height 171
click at [131, 86] on button "Crear Item de Auditoria" at bounding box center [110, 88] width 63 height 11
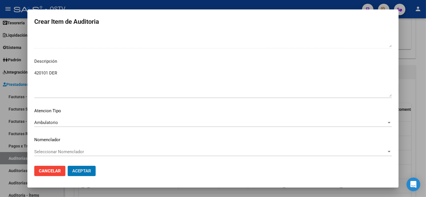
click at [68, 165] on button "Aceptar" at bounding box center [82, 170] width 28 height 10
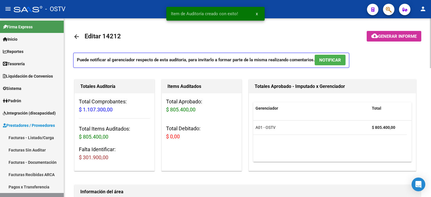
drag, startPoint x: 0, startPoint y: 0, endPoint x: 109, endPoint y: 85, distance: 138.2
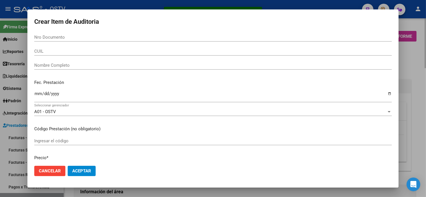
scroll to position [370, 0]
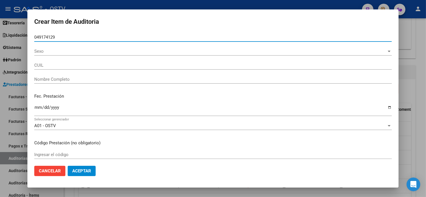
type input "04917412"
type input "20049174129"
type input "[PERSON_NAME]"
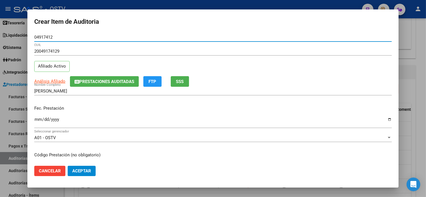
type input "04917412"
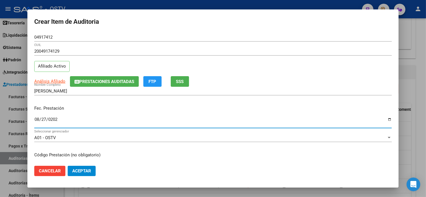
type input "[DATE]"
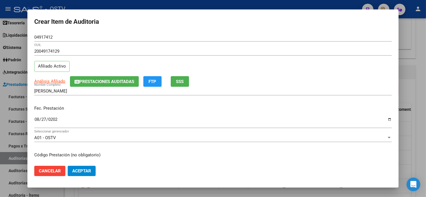
scroll to position [69, 0]
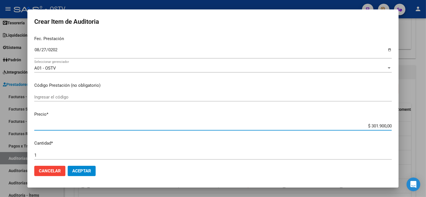
type input "$ 0,01"
type input "$ 0,12"
type input "$ 1,24"
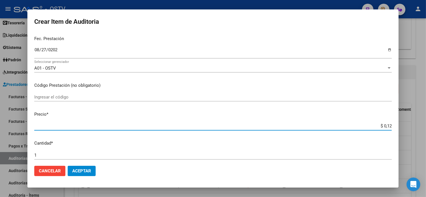
type input "$ 1,24"
type input "$ 12,40"
type input "$ 124,00"
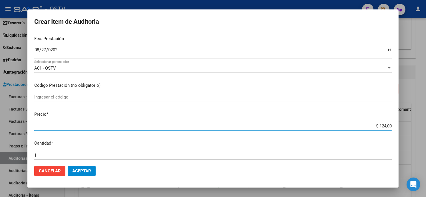
type input "$ 1.240,00"
type input "$ 12.400,00"
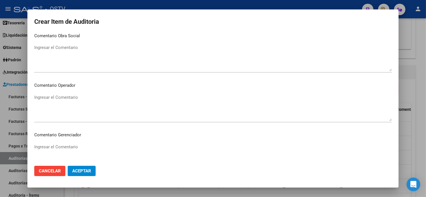
scroll to position [362, 0]
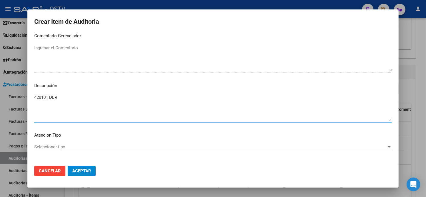
type textarea "420101 DER"
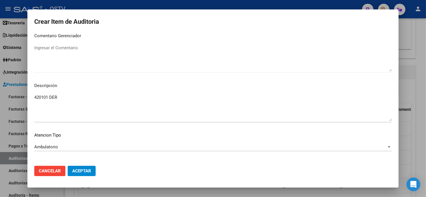
scroll to position [387, 0]
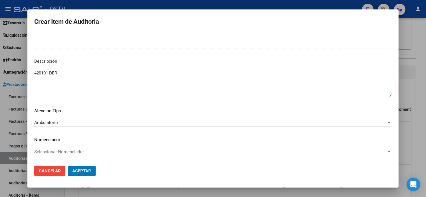
click at [68, 165] on button "Aceptar" at bounding box center [82, 170] width 28 height 10
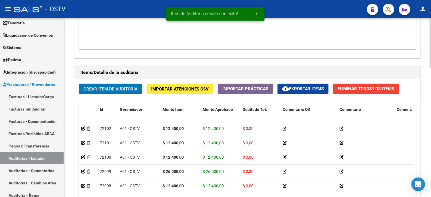
click at [133, 93] on button "Crear Item de Auditoria" at bounding box center [110, 88] width 63 height 11
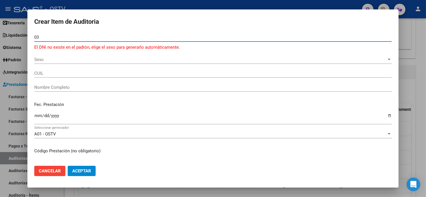
type input "0"
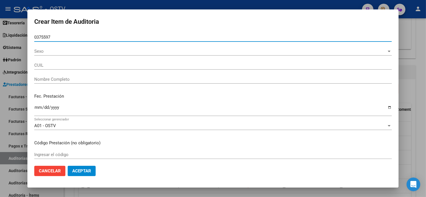
type input "03755975"
type input "27037559755"
type input "[PERSON_NAME]"
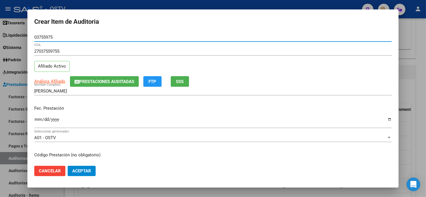
type input "03755975"
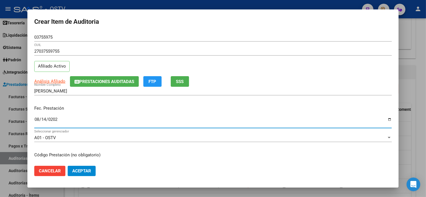
type input "[DATE]"
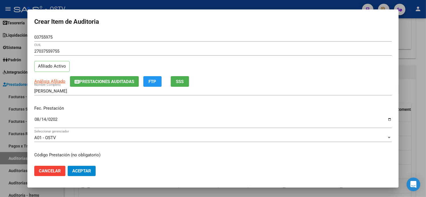
scroll to position [69, 0]
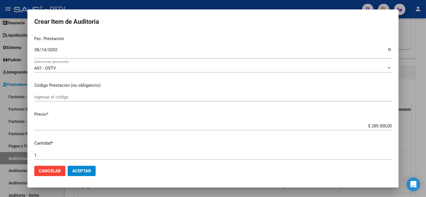
type input "$ 0,01"
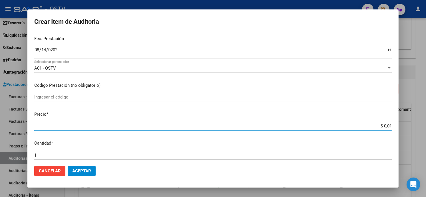
type input "$ 0,11"
type input "$ 1,19"
type input "$ 11,90"
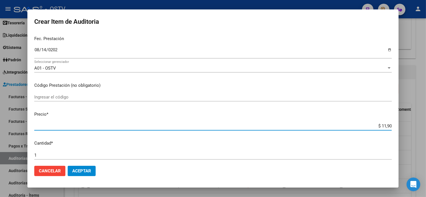
type input "$ 11,90"
type input "$ 119,00"
type input "$ 1.190,00"
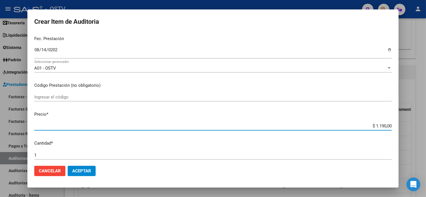
type input "$ 11.900,00"
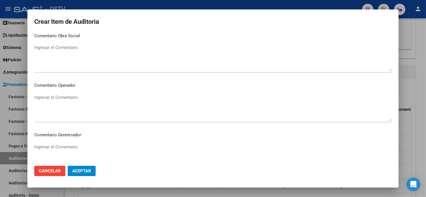
scroll to position [362, 0]
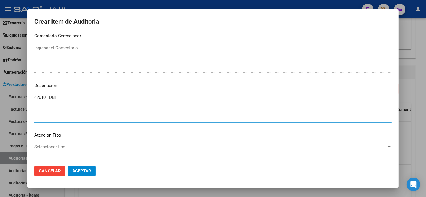
type textarea "420101 DBT"
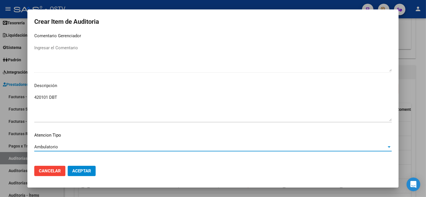
scroll to position [387, 0]
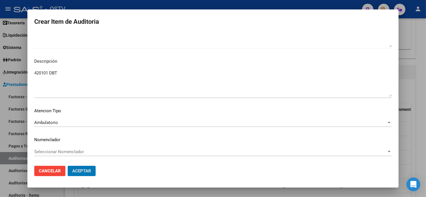
click at [68, 165] on button "Aceptar" at bounding box center [82, 170] width 28 height 10
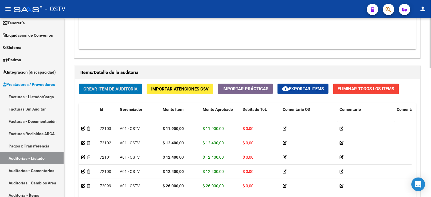
click at [100, 93] on button "Crear Item de Auditoria" at bounding box center [110, 88] width 63 height 11
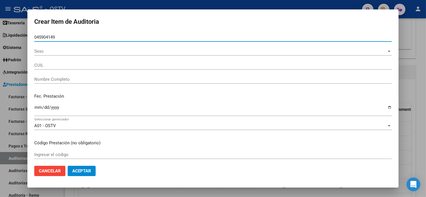
type input "04590414"
type input "20045904149"
type input "VERTERAMO [PERSON_NAME]"
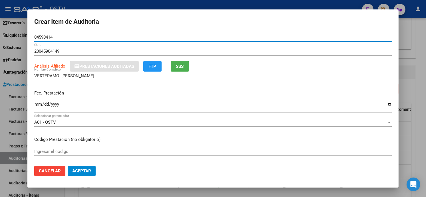
type input "04590414"
